Goal: Information Seeking & Learning: Learn about a topic

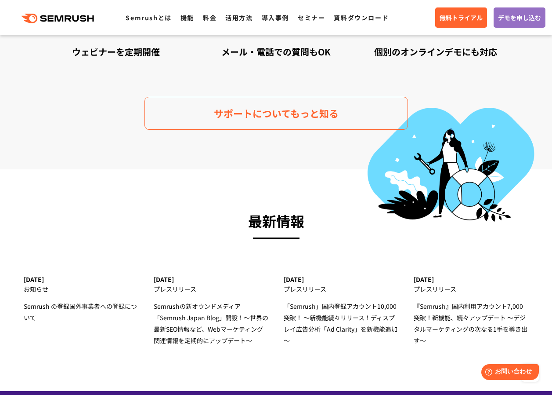
scroll to position [2812, 0]
